Goal: Check status: Check status

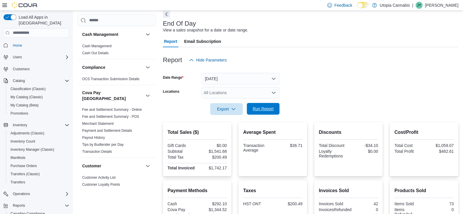
scroll to position [39, 0]
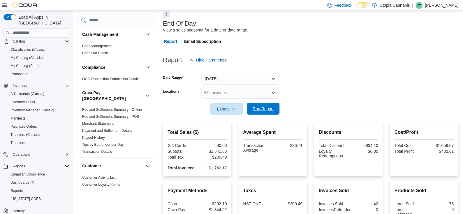
click at [251, 106] on span "Run Report" at bounding box center [263, 109] width 26 height 12
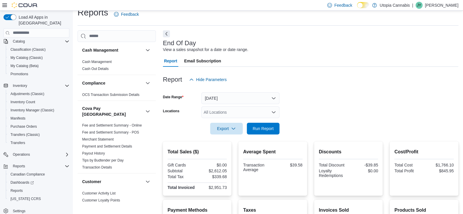
scroll to position [0, 0]
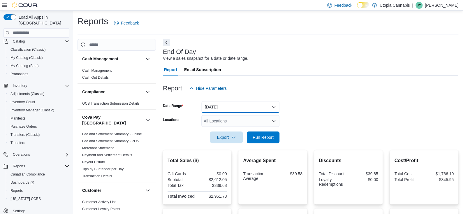
click at [246, 108] on button "[DATE]" at bounding box center [240, 107] width 78 height 12
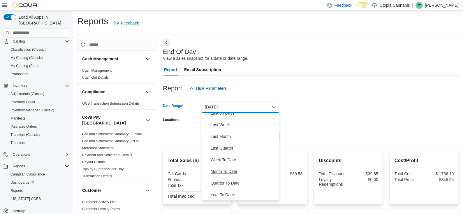
scroll to position [58, 0]
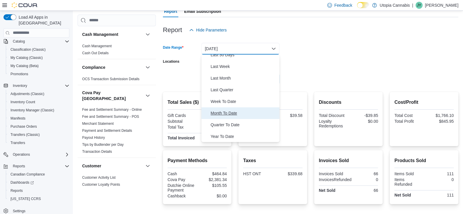
click at [224, 110] on span "Month To Date" at bounding box center [244, 113] width 66 height 7
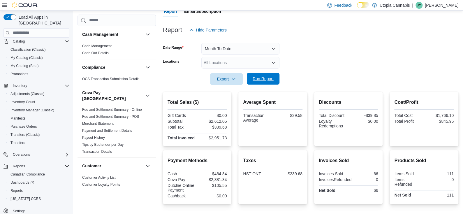
click at [265, 81] on span "Run Report" at bounding box center [263, 79] width 26 height 12
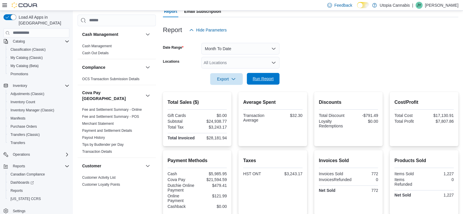
click at [254, 78] on span "Run Report" at bounding box center [263, 79] width 21 height 6
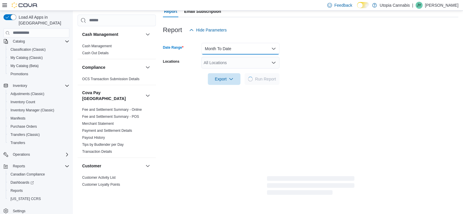
click at [210, 43] on button "Month To Date" at bounding box center [240, 49] width 78 height 12
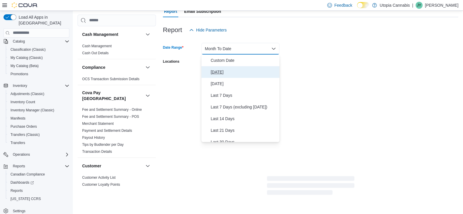
click at [220, 69] on span "[DATE]" at bounding box center [244, 71] width 66 height 7
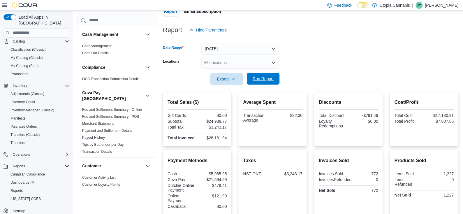
click at [262, 81] on span "Run Report" at bounding box center [263, 79] width 26 height 12
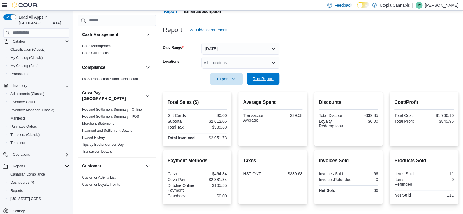
click at [261, 78] on span "Run Report" at bounding box center [263, 79] width 21 height 6
click at [269, 78] on span "Run Report" at bounding box center [263, 79] width 21 height 6
click at [262, 77] on span "Run Report" at bounding box center [263, 79] width 21 height 6
click at [263, 82] on span "Run Report" at bounding box center [263, 79] width 26 height 12
click at [261, 79] on span "Run Report" at bounding box center [263, 79] width 21 height 6
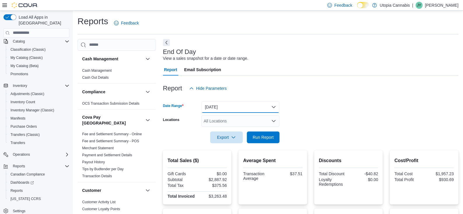
click at [243, 103] on button "[DATE]" at bounding box center [240, 107] width 78 height 12
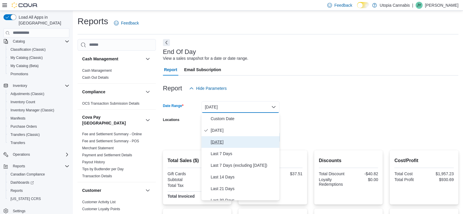
click at [232, 138] on button "[DATE]" at bounding box center [240, 142] width 78 height 12
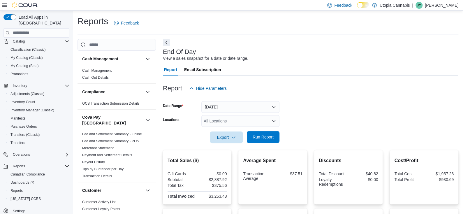
click at [251, 138] on span "Run Report" at bounding box center [263, 137] width 26 height 12
click at [246, 107] on button "[DATE]" at bounding box center [240, 107] width 78 height 12
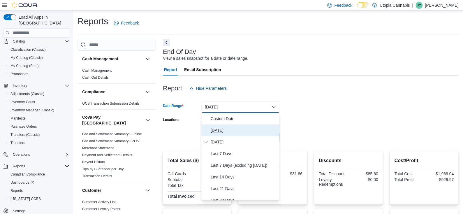
click at [235, 128] on span "[DATE]" at bounding box center [244, 130] width 66 height 7
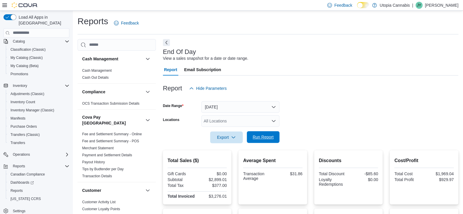
click at [249, 137] on button "Run Report" at bounding box center [263, 137] width 33 height 12
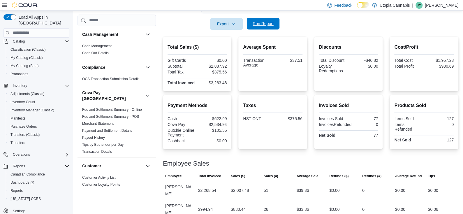
scroll to position [116, 0]
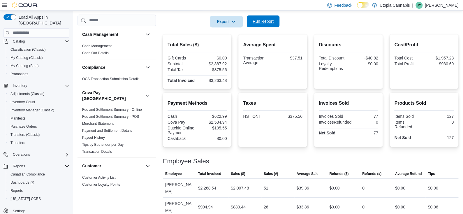
click at [261, 20] on span "Run Report" at bounding box center [263, 21] width 21 height 6
